Goal: Task Accomplishment & Management: Use online tool/utility

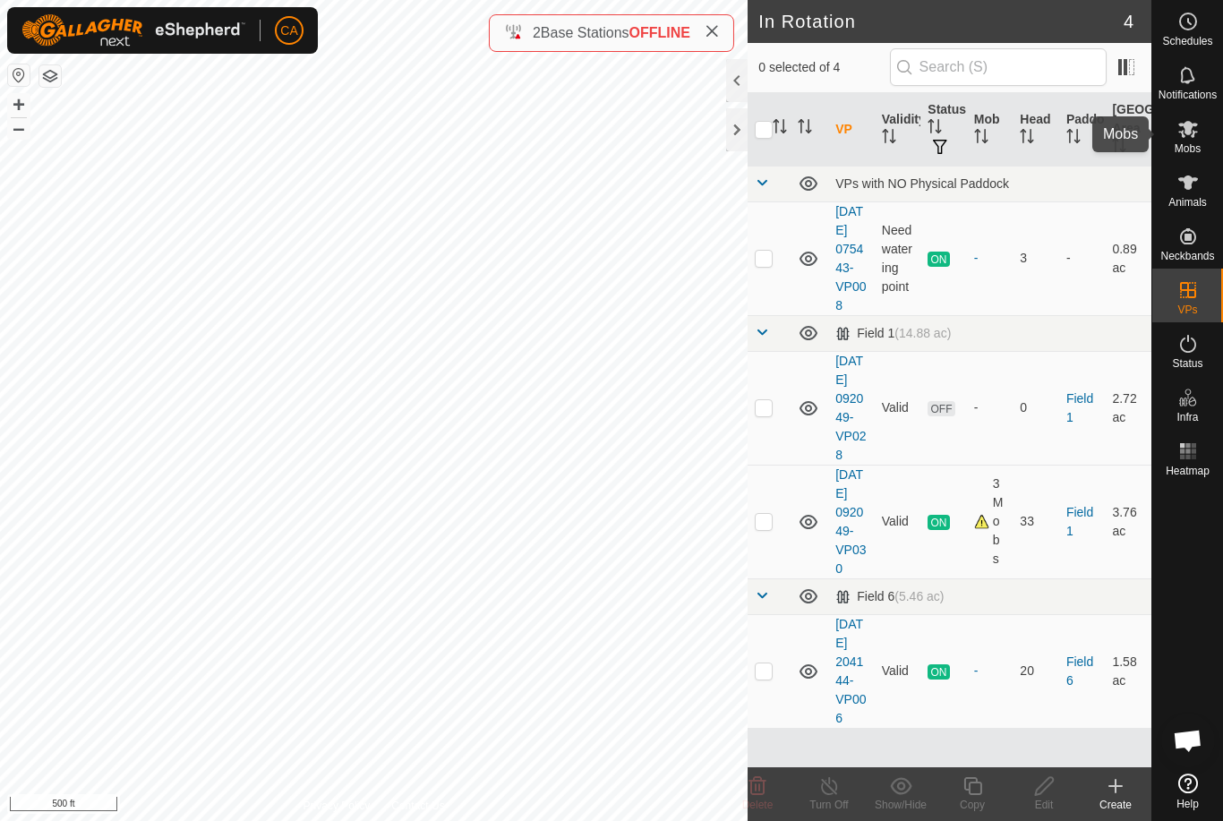
click at [1199, 126] on es-mob-svg-icon at bounding box center [1188, 129] width 32 height 29
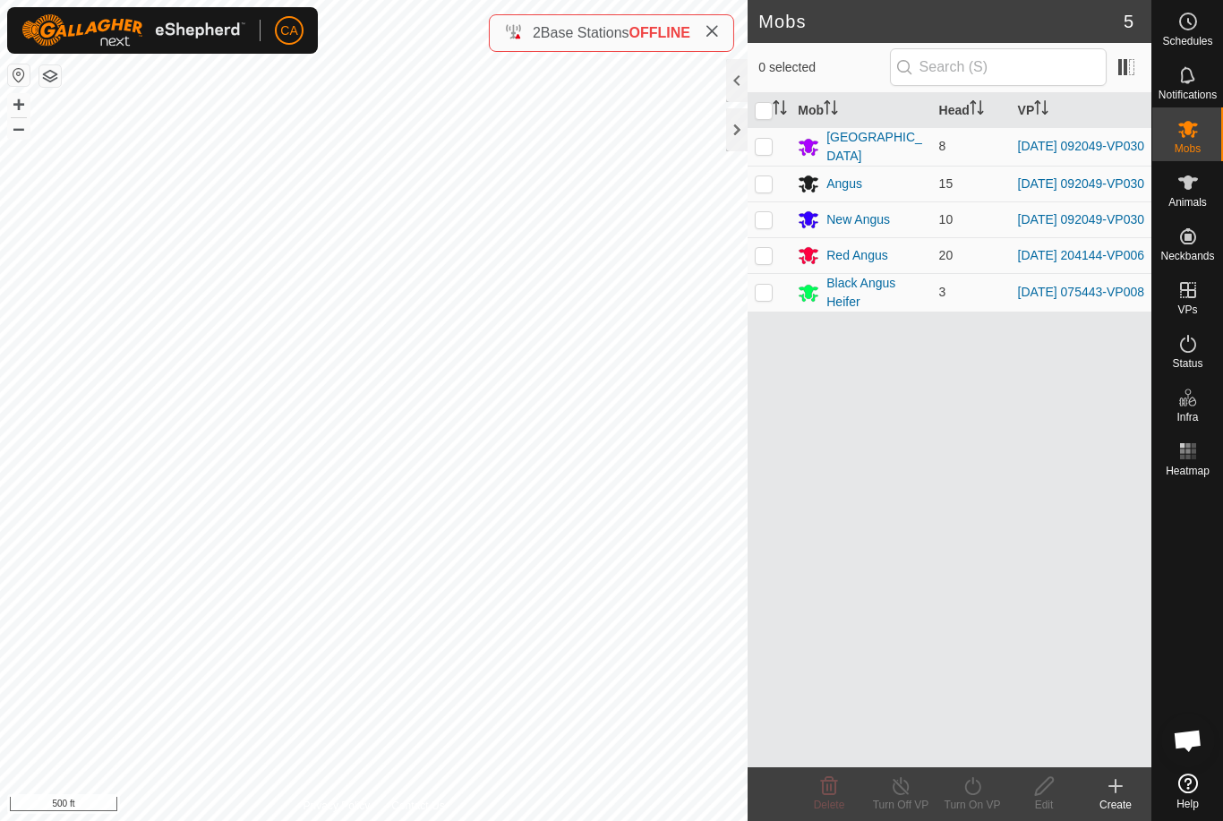
click at [767, 147] on p-checkbox at bounding box center [764, 146] width 18 height 14
checkbox input "true"
click at [772, 186] on p-checkbox at bounding box center [764, 183] width 18 height 14
checkbox input "true"
click at [771, 235] on td at bounding box center [769, 219] width 43 height 36
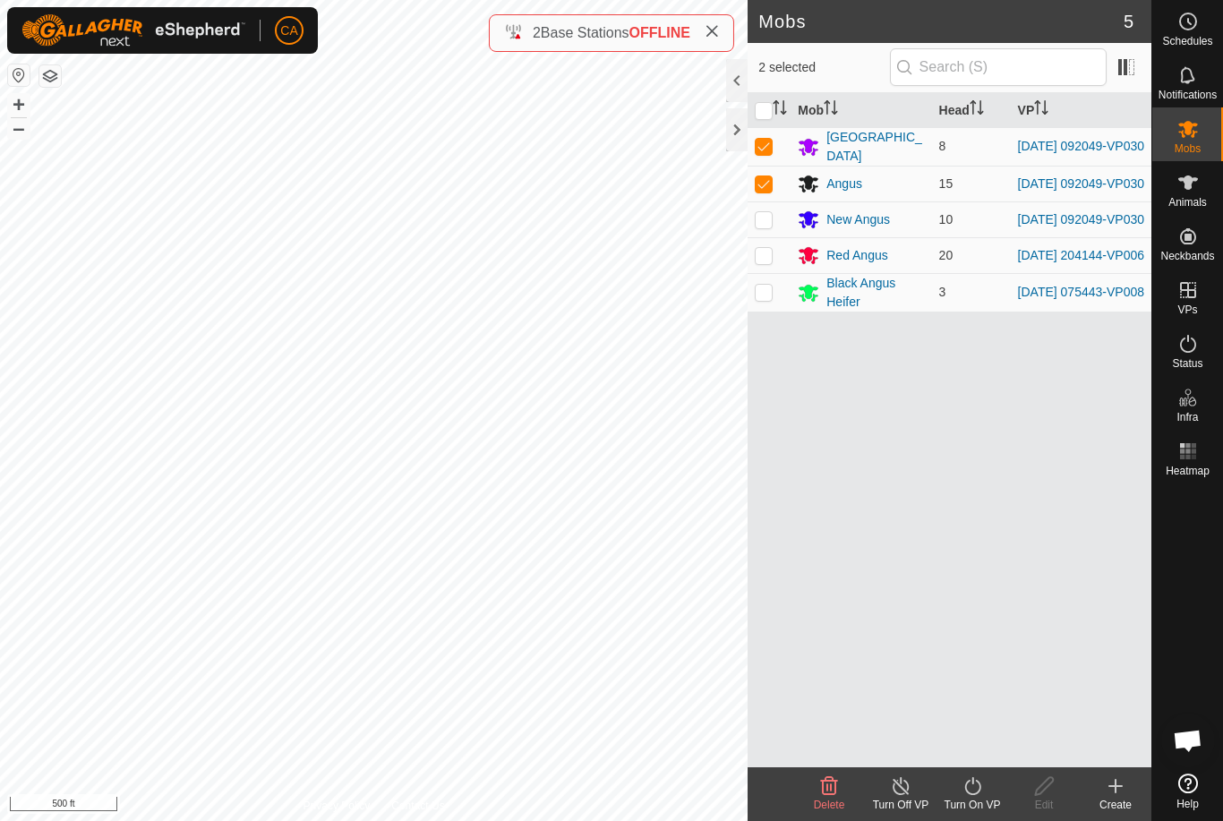
checkbox input "true"
click at [986, 782] on turn-on-svg-icon at bounding box center [972, 785] width 72 height 21
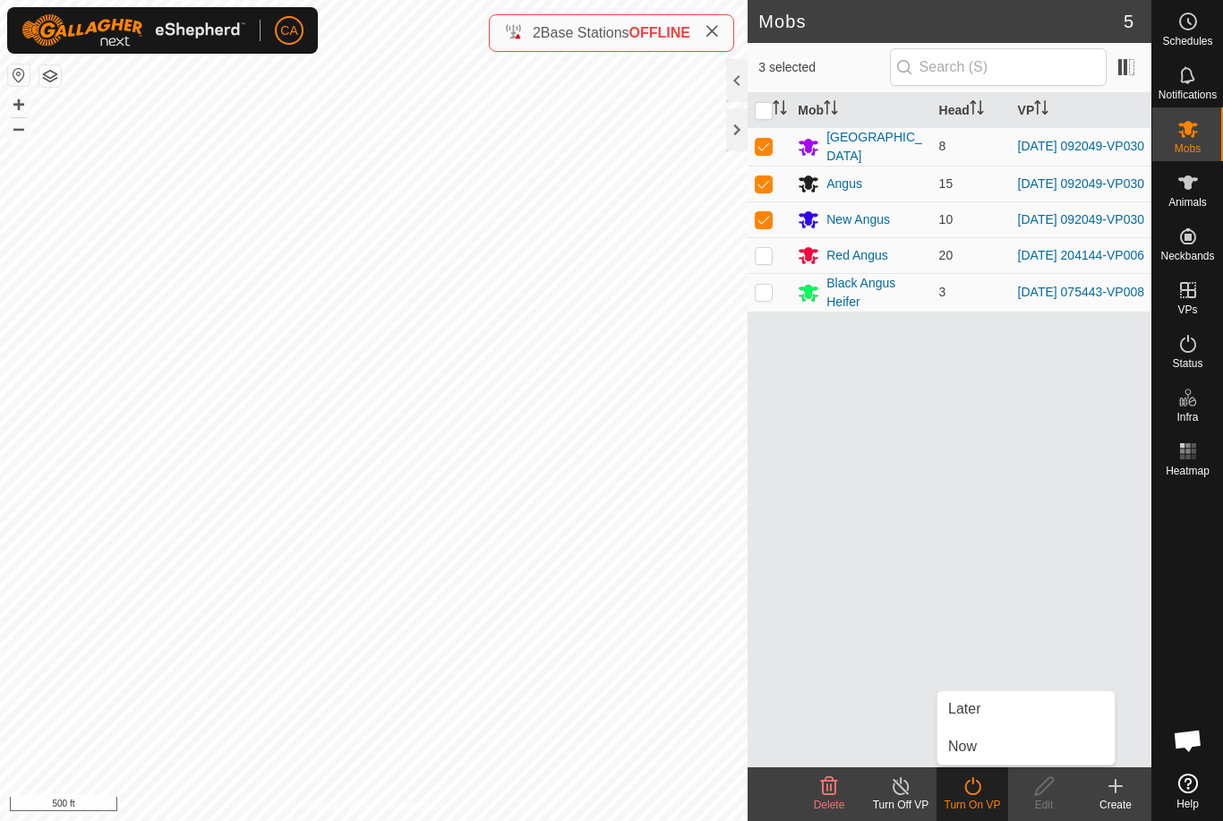
click at [990, 750] on link "Now" at bounding box center [1025, 747] width 177 height 36
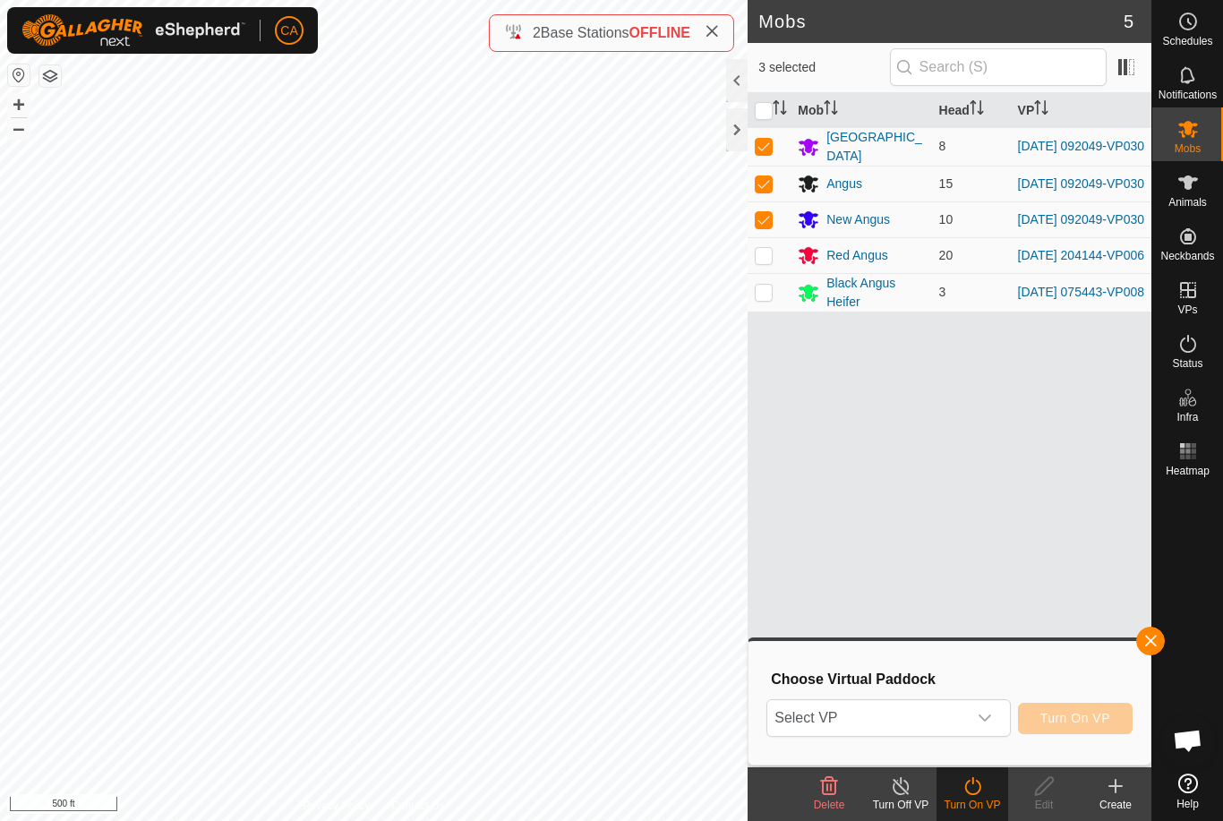
click at [927, 712] on span "Select VP" at bounding box center [866, 718] width 199 height 36
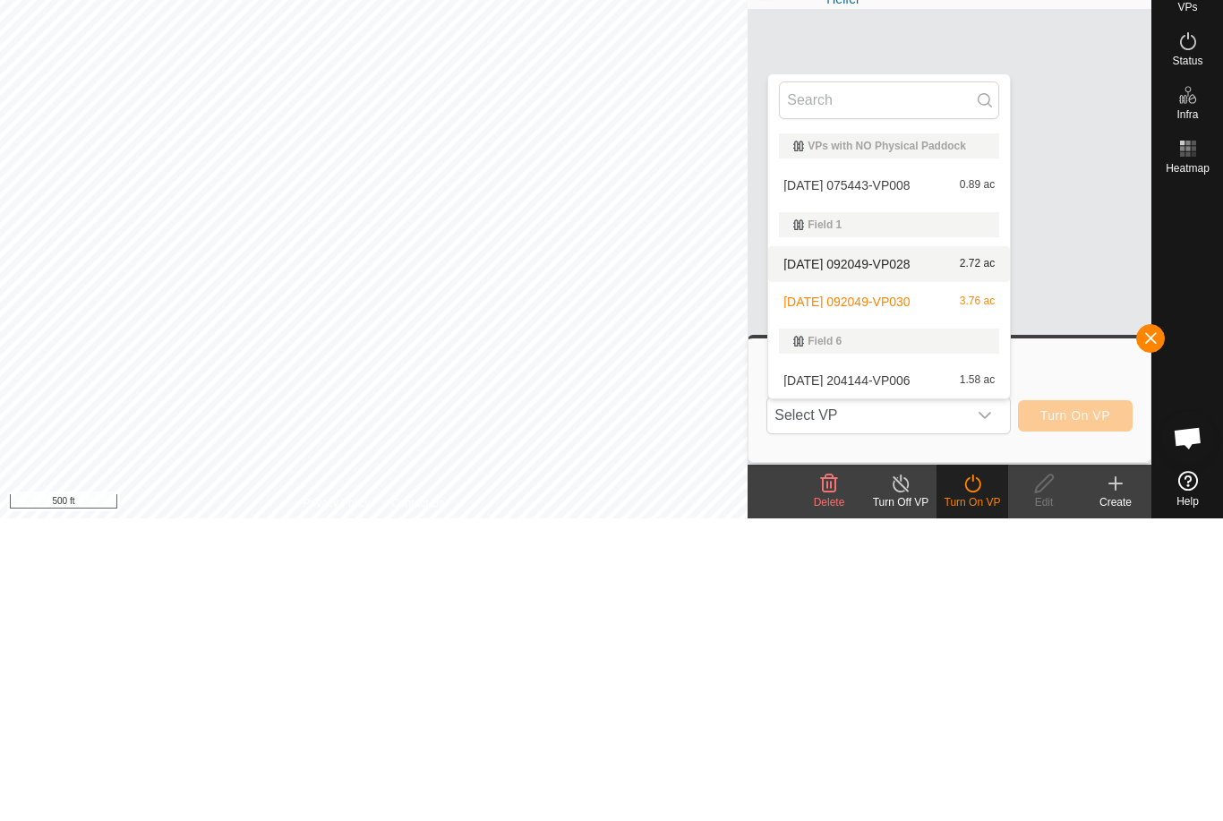
click at [922, 556] on div "[DATE] 092049-VP028 2.72 ac" at bounding box center [889, 566] width 220 height 21
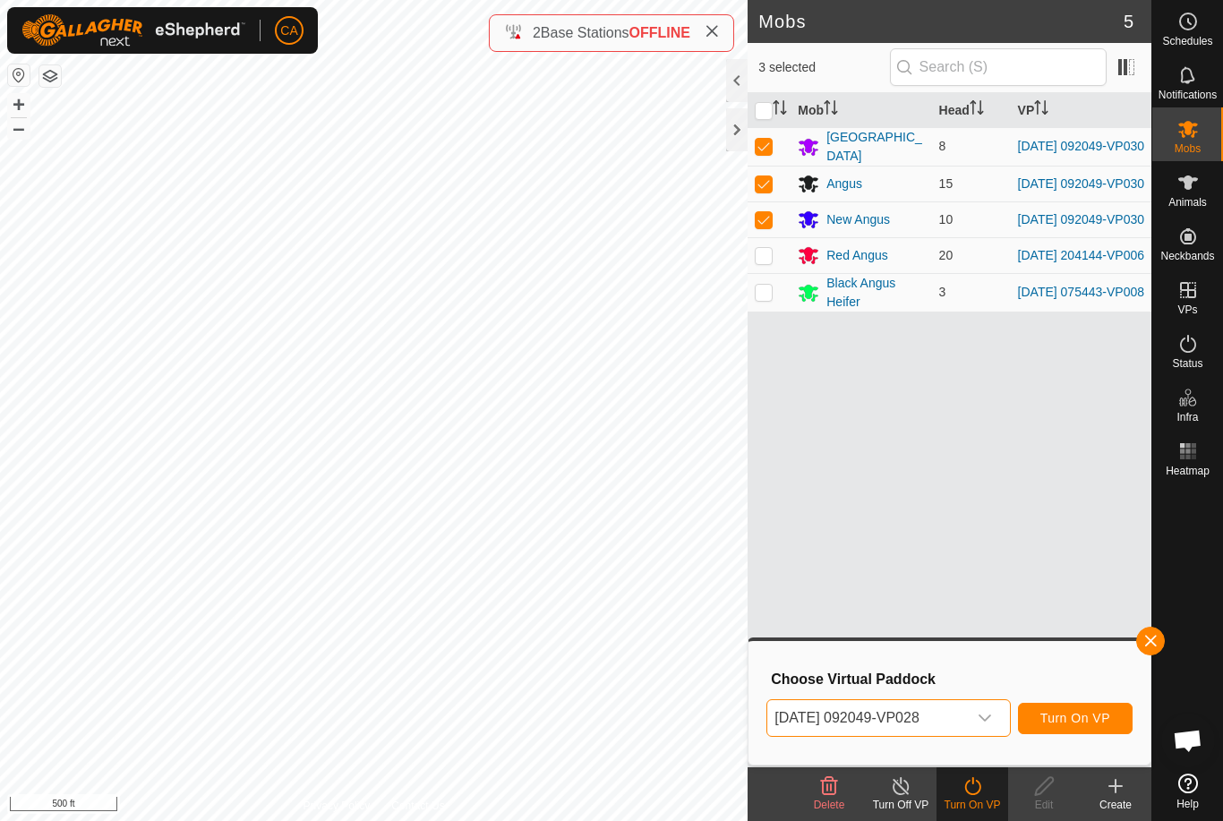
click at [1064, 712] on span "Turn On VP" at bounding box center [1075, 718] width 70 height 14
